Goal: Navigation & Orientation: Find specific page/section

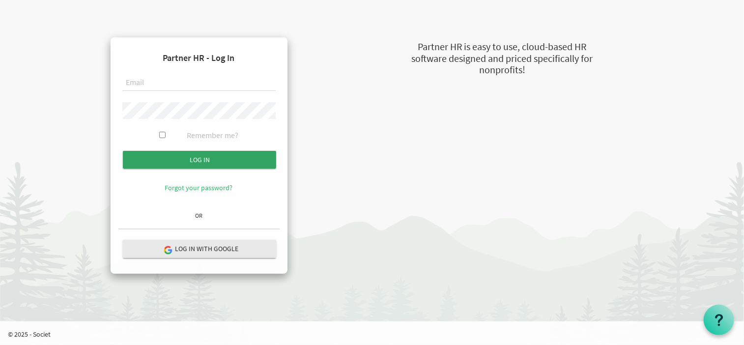
type input "[PERSON_NAME][EMAIL_ADDRESS][DOMAIN_NAME]"
click at [206, 156] on input "submit" at bounding box center [199, 160] width 153 height 18
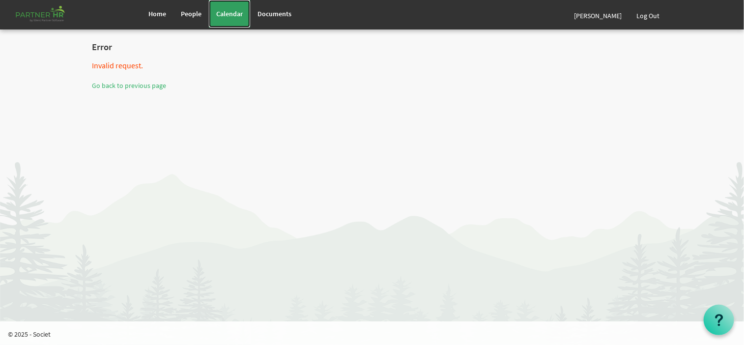
click at [236, 7] on link "Calendar" at bounding box center [229, 14] width 41 height 28
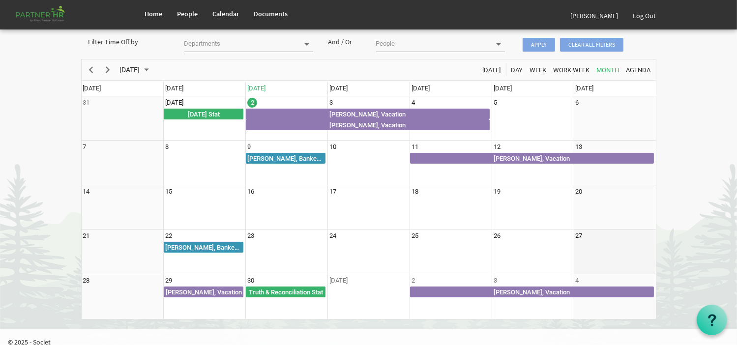
scroll to position [59, 0]
